Goal: Find contact information: Find contact information

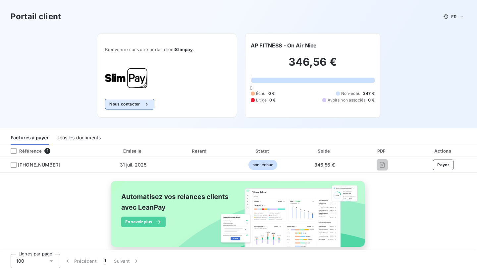
click at [118, 100] on button "Nous contacter" at bounding box center [129, 104] width 49 height 11
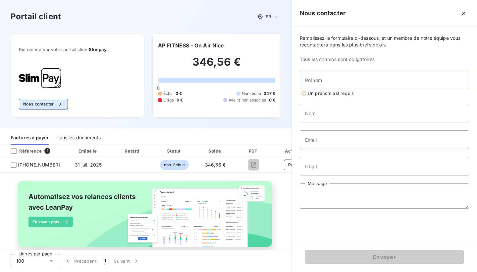
click at [49, 100] on button "Nous contacter" at bounding box center [43, 104] width 49 height 11
click at [460, 14] on icon "button" at bounding box center [463, 13] width 7 height 7
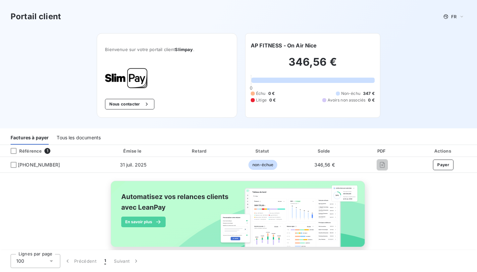
click at [34, 18] on h3 "Portail client" at bounding box center [36, 17] width 50 height 12
